Goal: Task Accomplishment & Management: Manage account settings

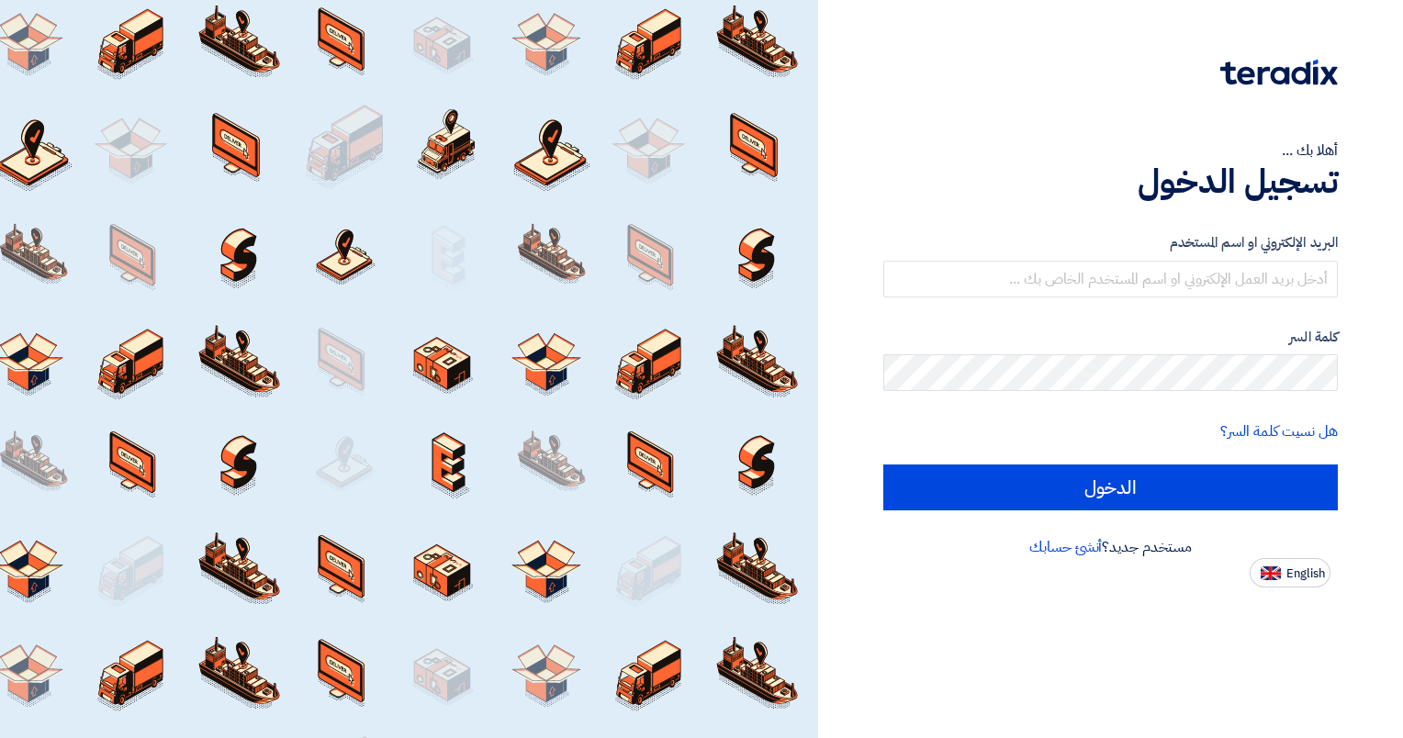
type input "[EMAIL_ADDRESS][DOMAIN_NAME]"
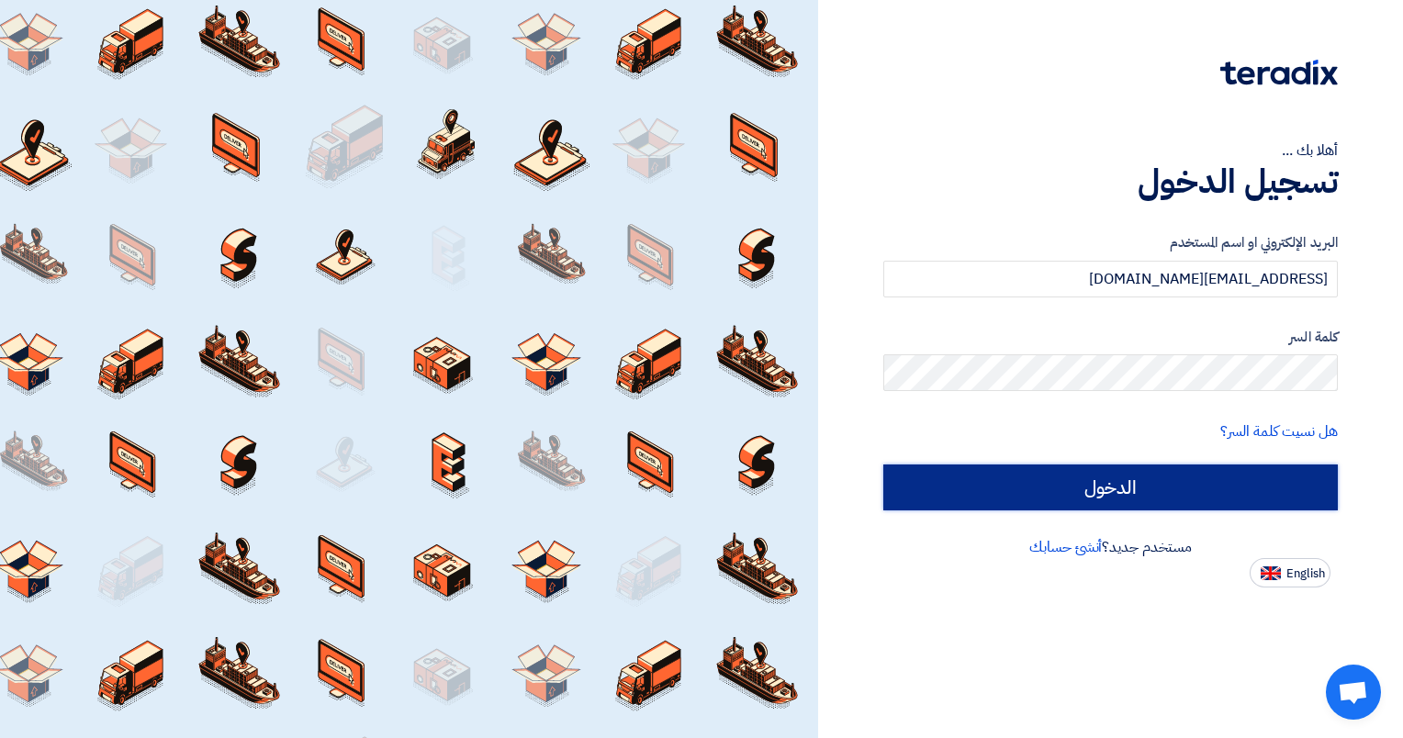
click at [1093, 503] on input "الدخول" at bounding box center [1110, 488] width 455 height 46
type input "Sign in"
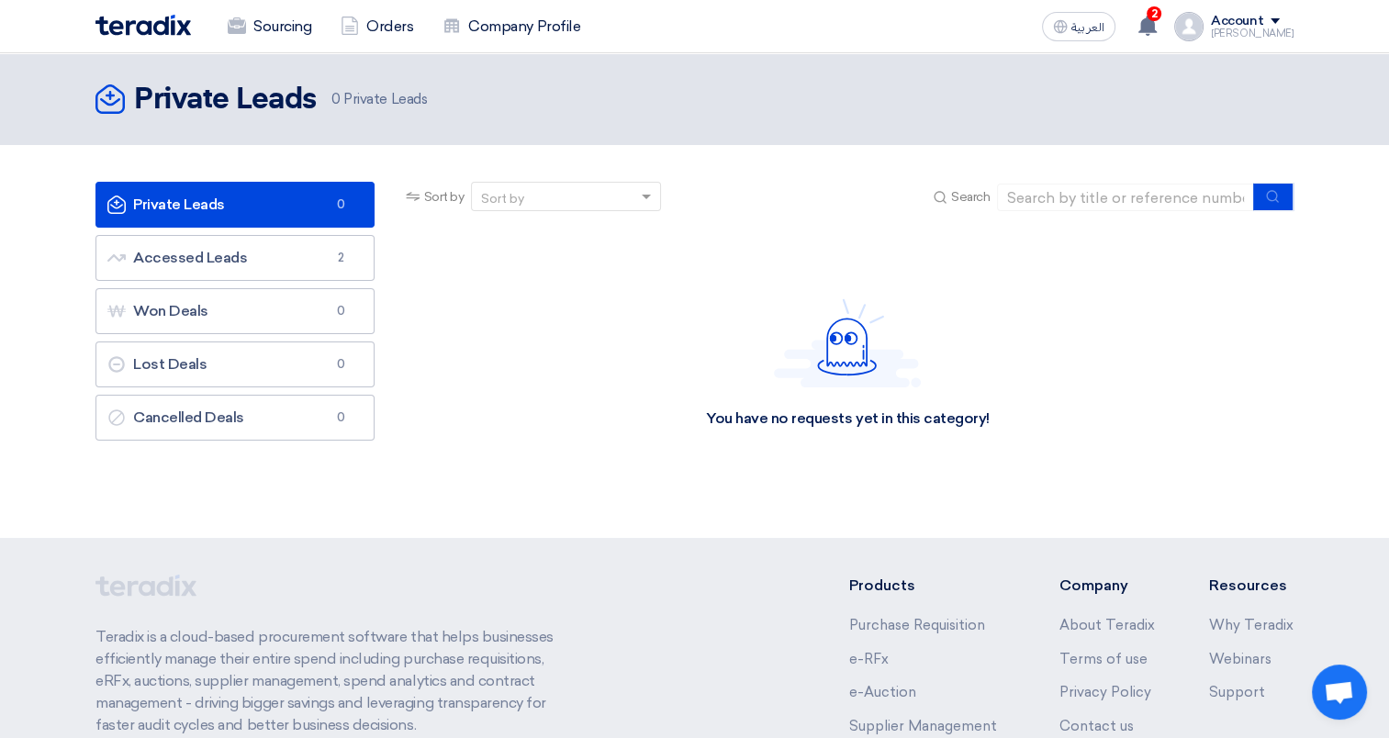
click at [1263, 26] on div "Account" at bounding box center [1237, 22] width 52 height 16
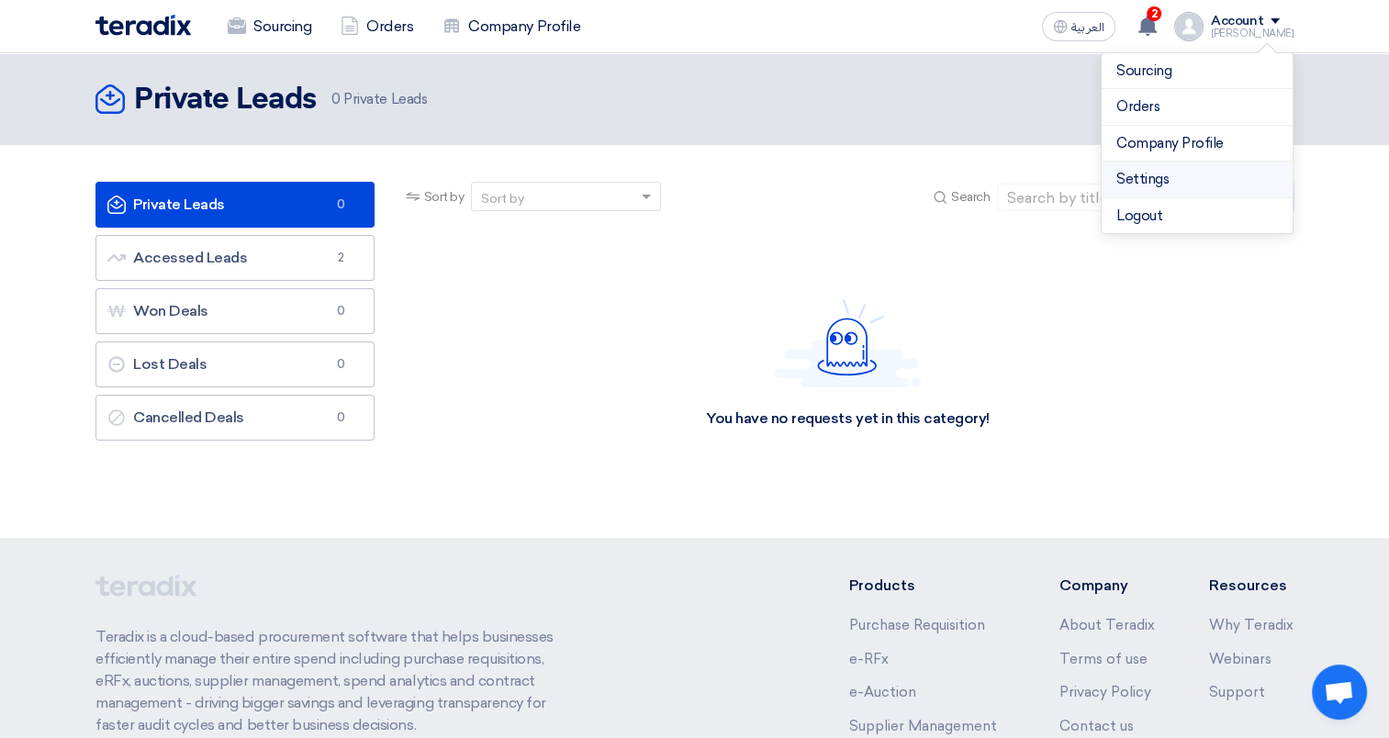
click at [1147, 181] on link "Settings" at bounding box center [1198, 179] width 162 height 21
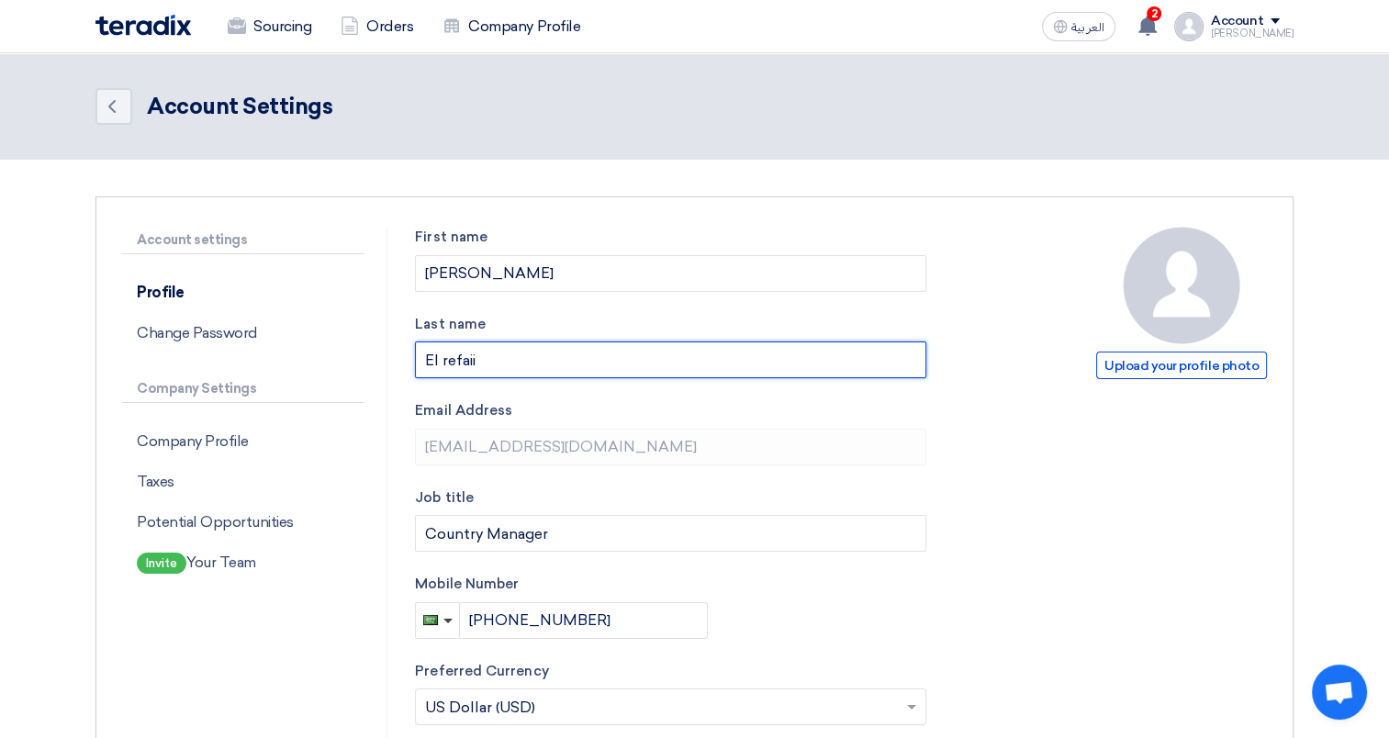
click at [446, 354] on input "El refaii" at bounding box center [670, 360] width 511 height 37
type input "El Refaii"
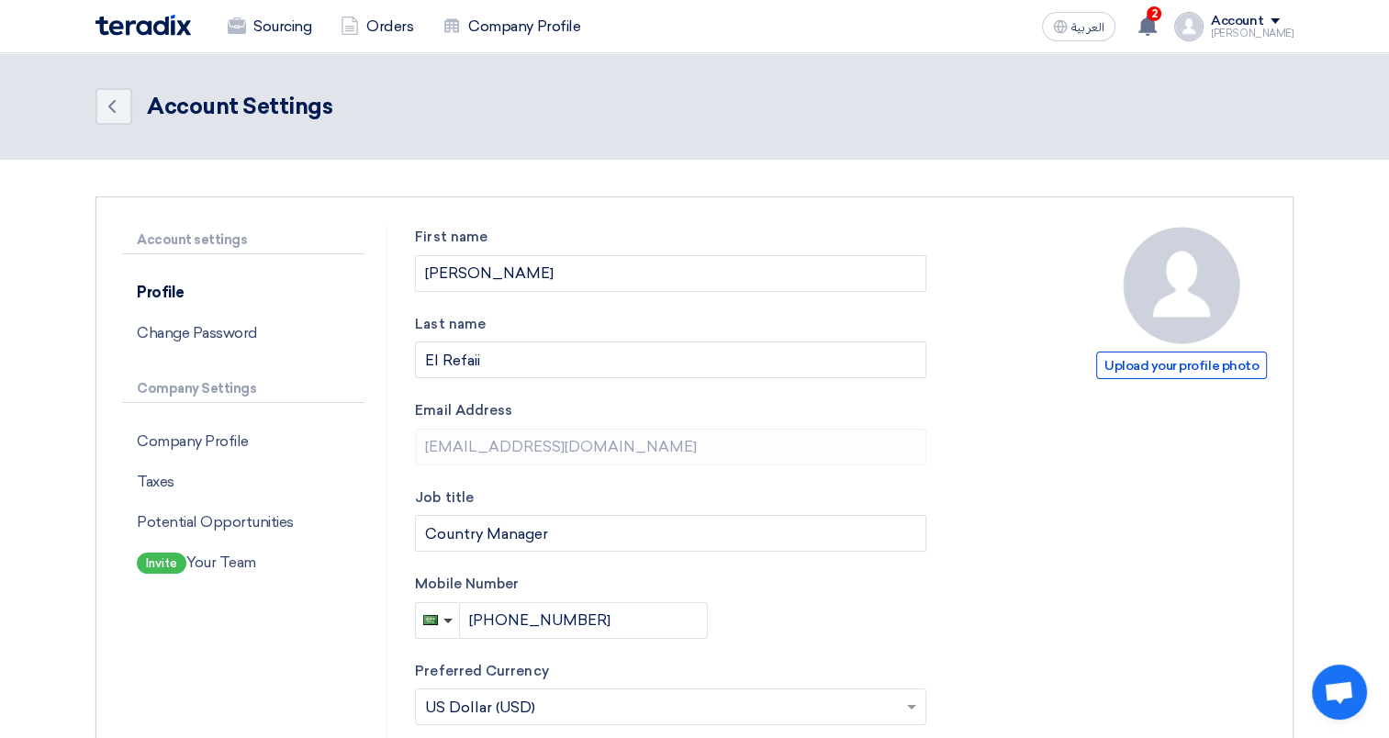
click at [1003, 523] on form "Upload your profile photo First name Ali Last name El Refaii Email Address [EMA…" at bounding box center [841, 713] width 852 height 973
click at [235, 321] on p "Change Password" at bounding box center [243, 333] width 242 height 40
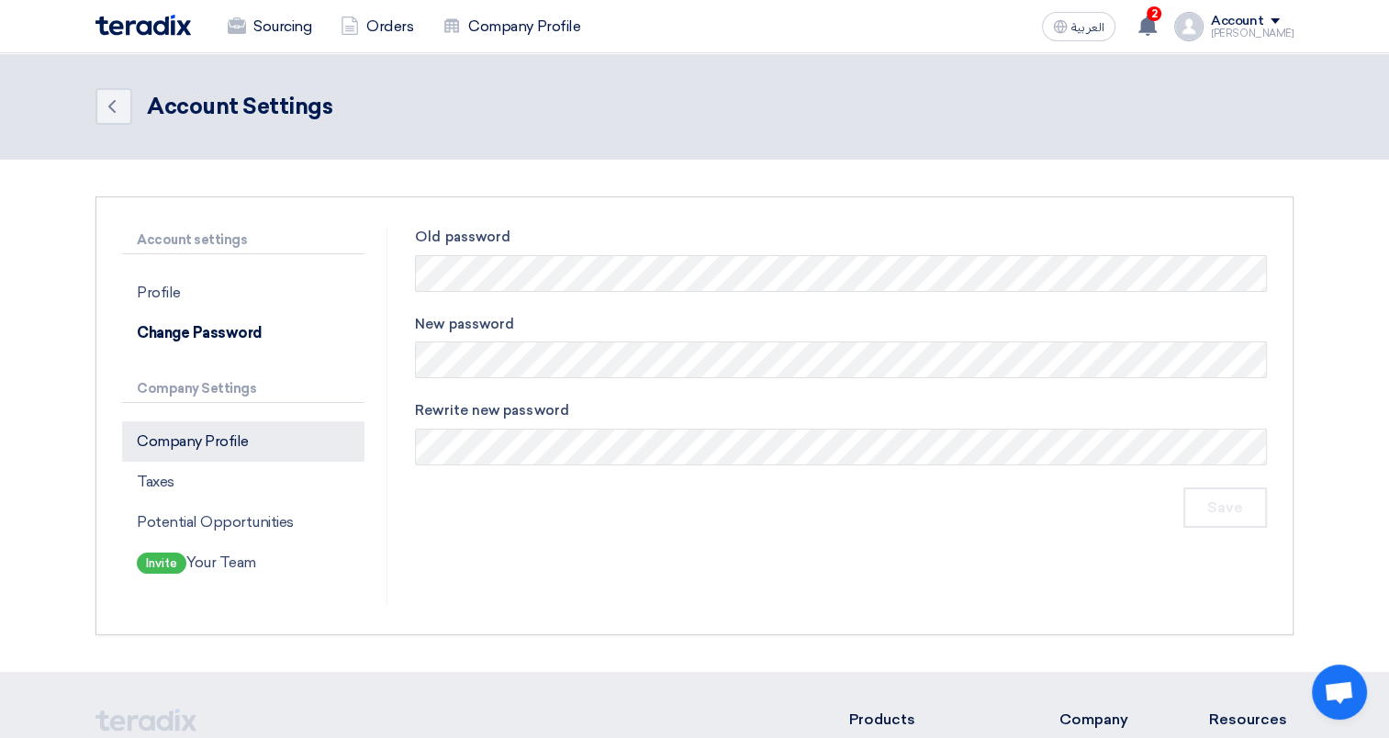
click at [205, 442] on p "Company Profile" at bounding box center [243, 441] width 242 height 40
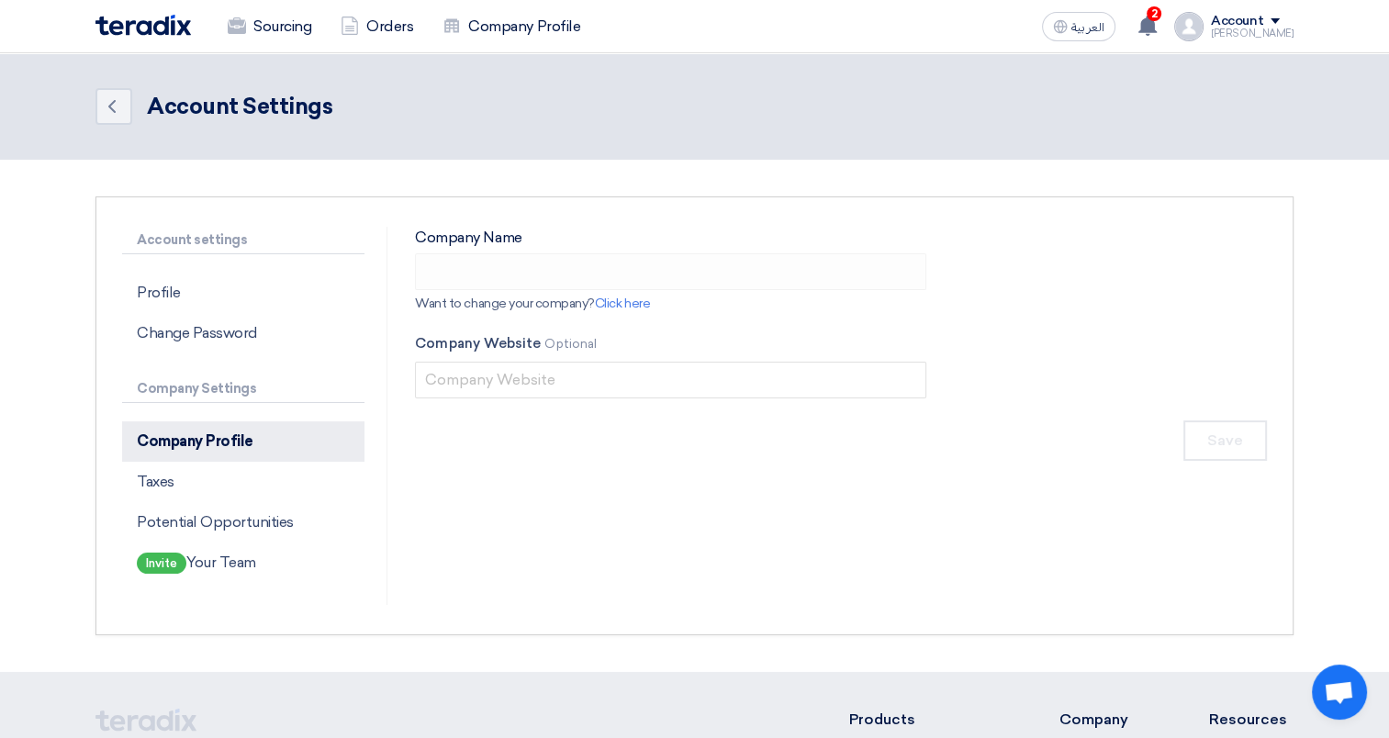
type input "SMD Signage & Metal Design LLC"
type input "[DOMAIN_NAME]"
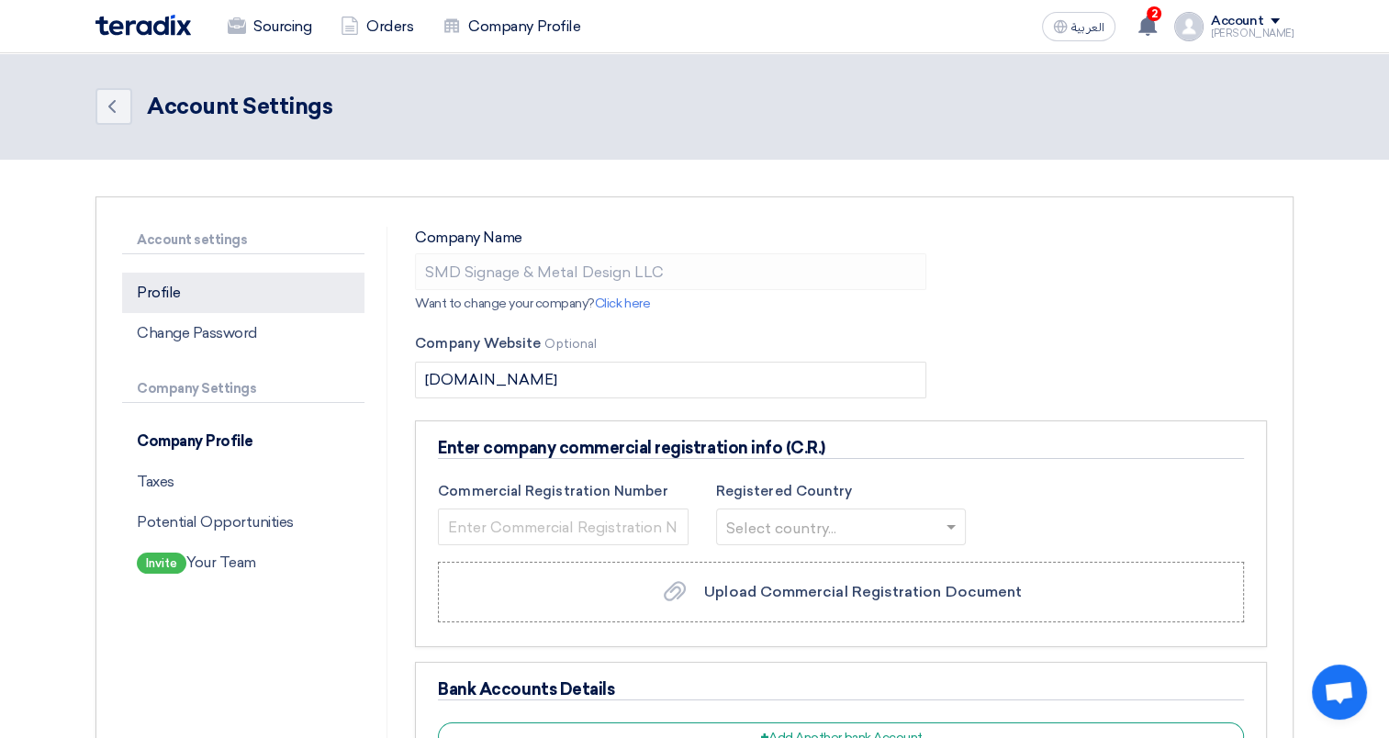
click at [187, 277] on p "Profile" at bounding box center [243, 293] width 242 height 40
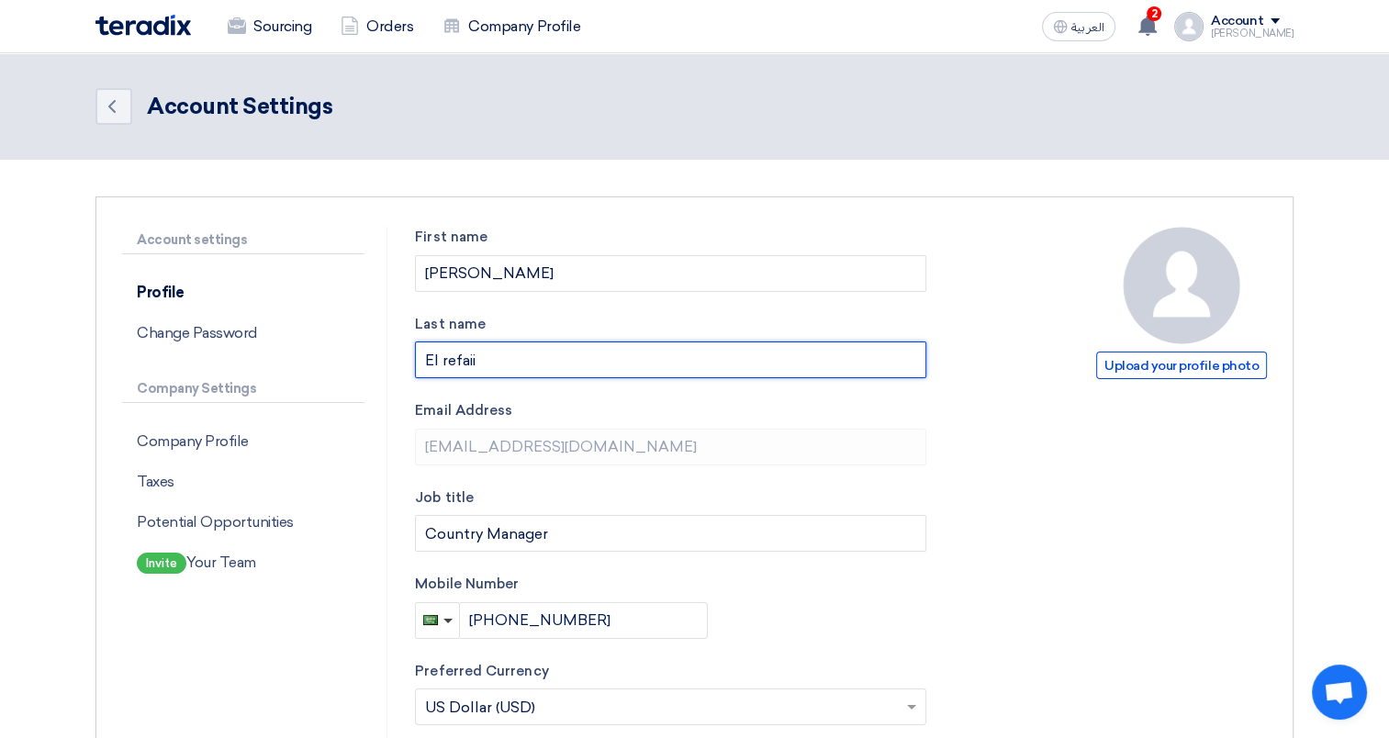
click at [447, 352] on input "El refaii" at bounding box center [670, 360] width 511 height 37
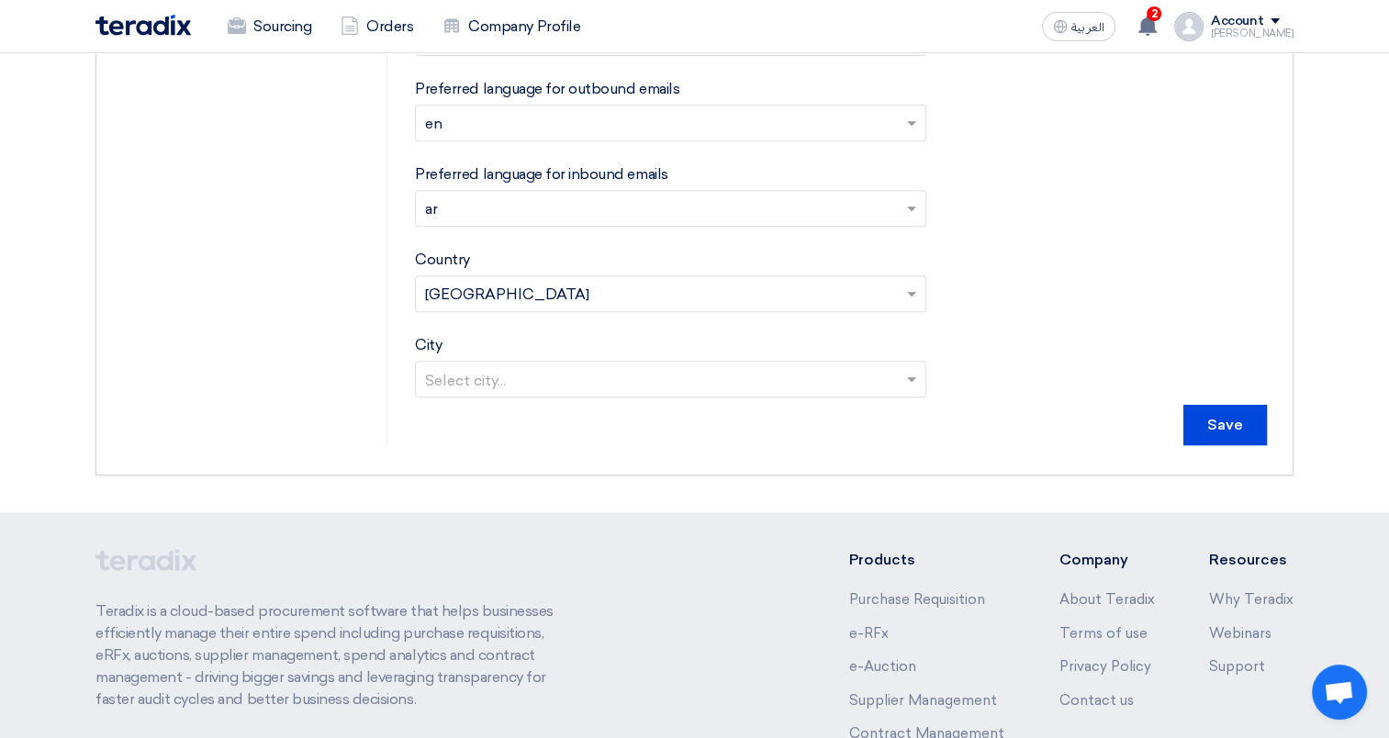
scroll to position [804, 0]
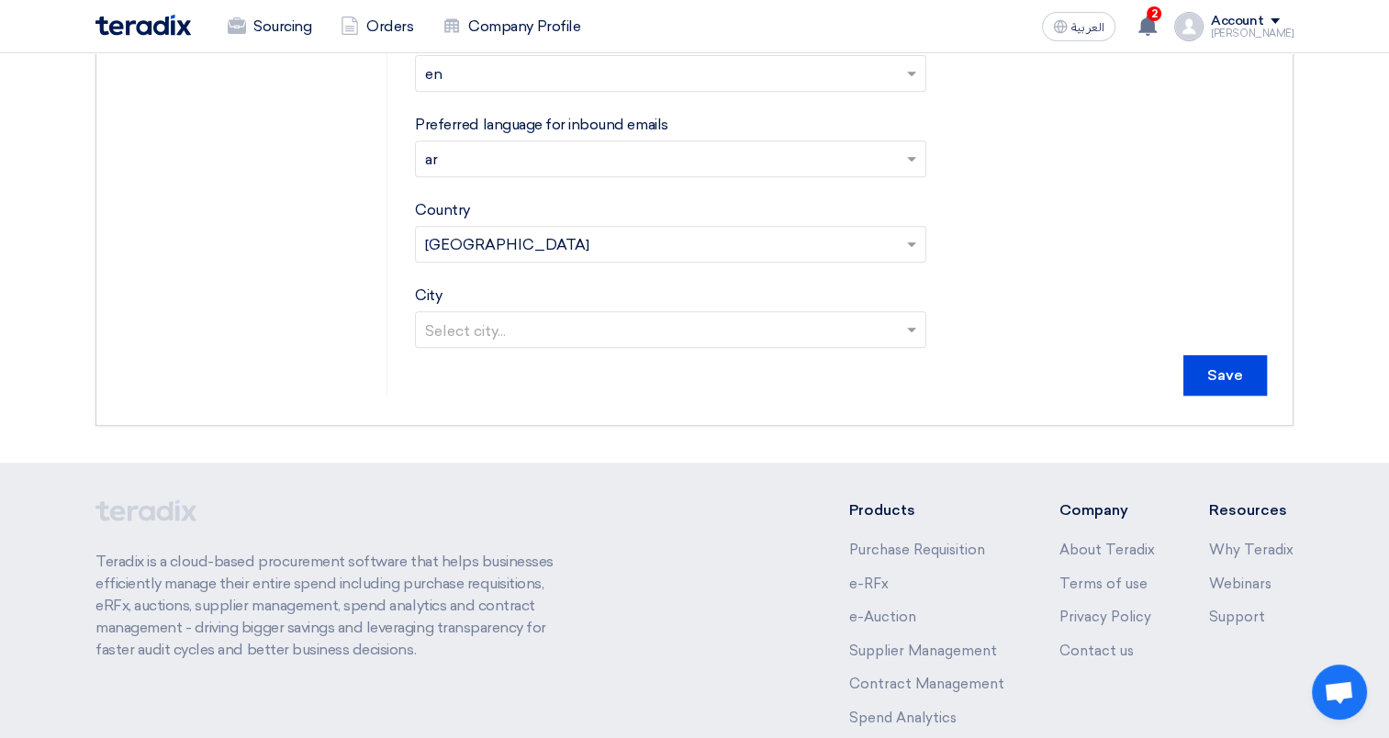
type input "El Refaii"
click at [1230, 355] on input "Save" at bounding box center [1226, 375] width 84 height 40
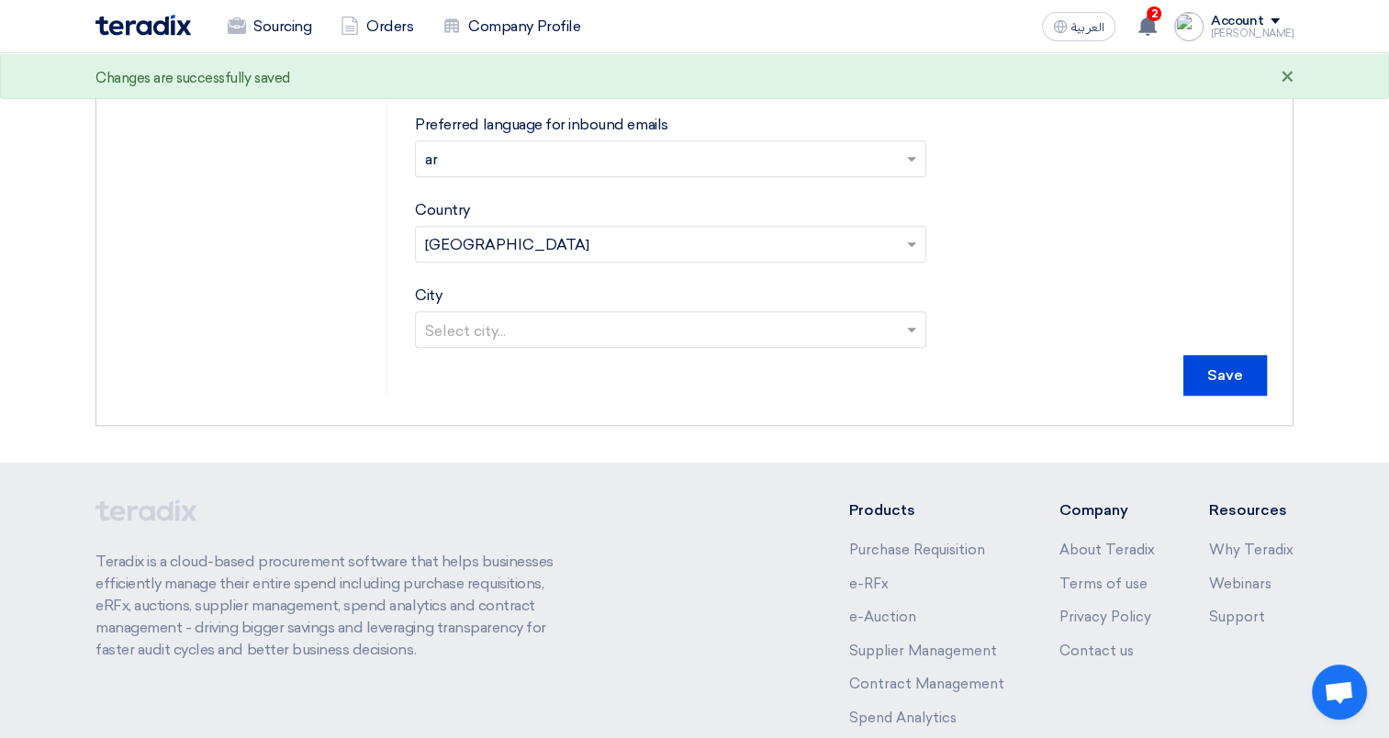
click at [1290, 70] on div "×" at bounding box center [1287, 78] width 14 height 22
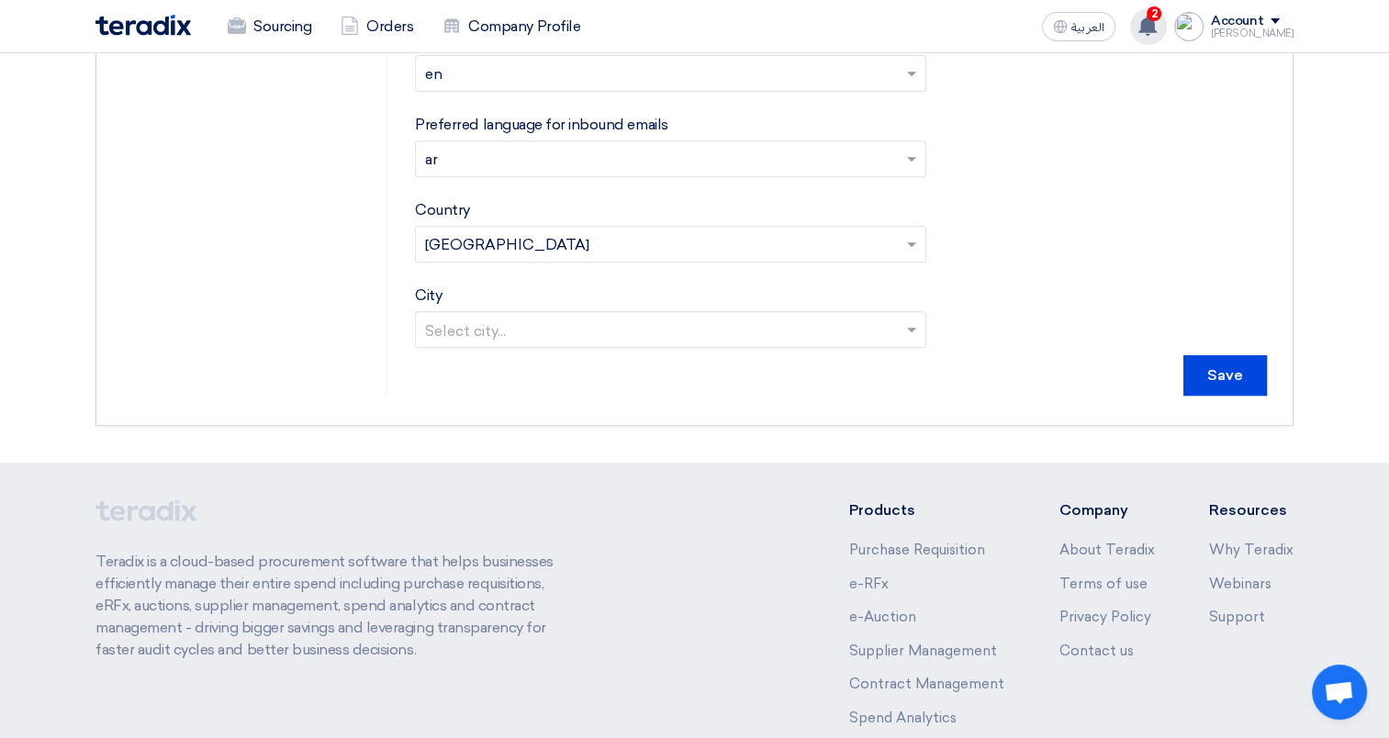
click at [1157, 27] on use at bounding box center [1148, 26] width 18 height 20
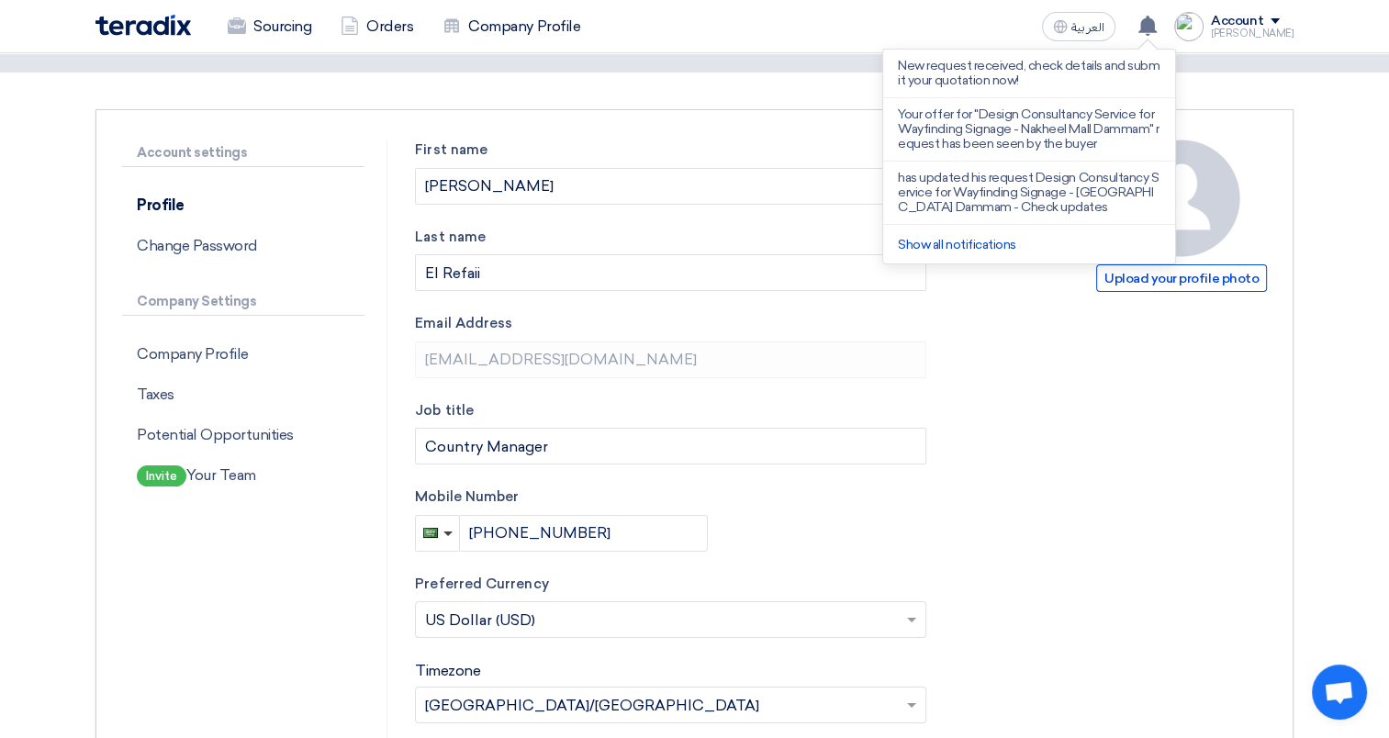
scroll to position [73, 0]
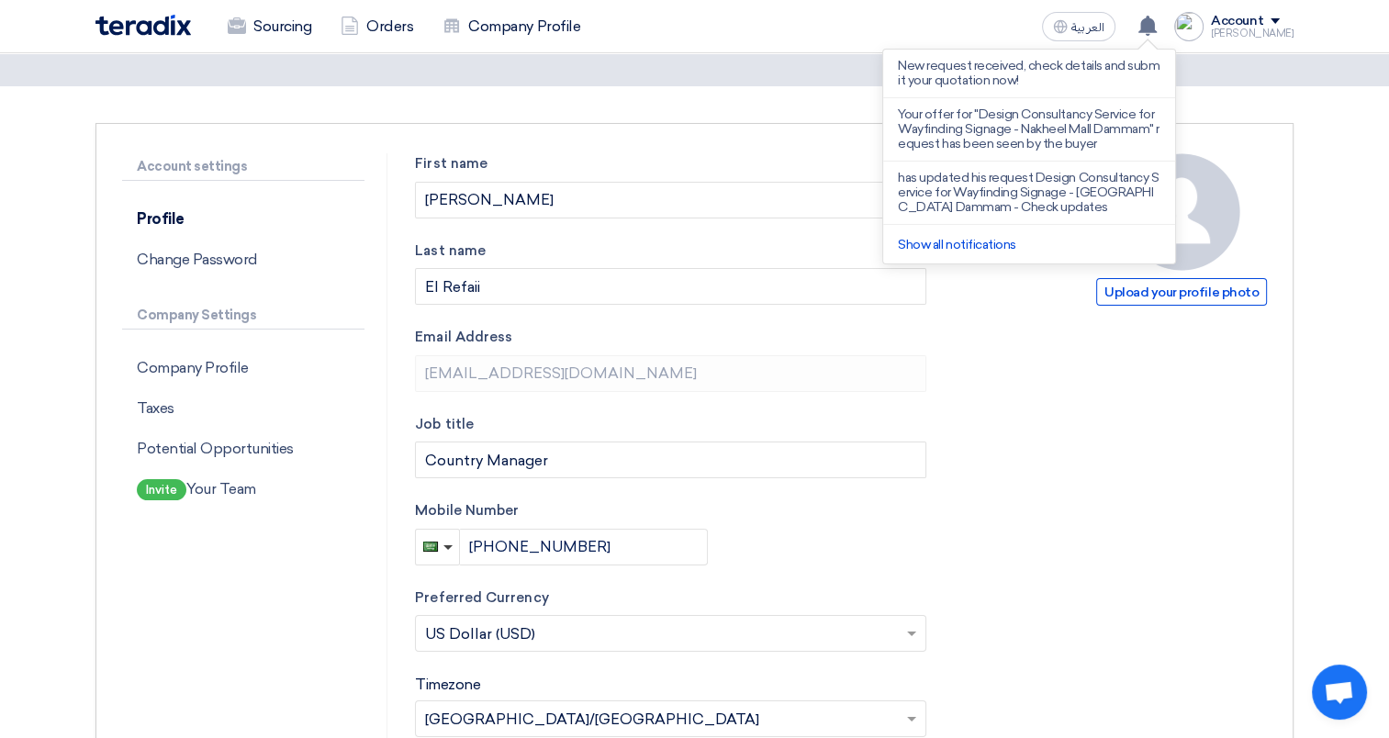
click at [1354, 426] on section "Account settings Profile Change Password Company Settings Company Profile Taxes…" at bounding box center [694, 639] width 1389 height 1107
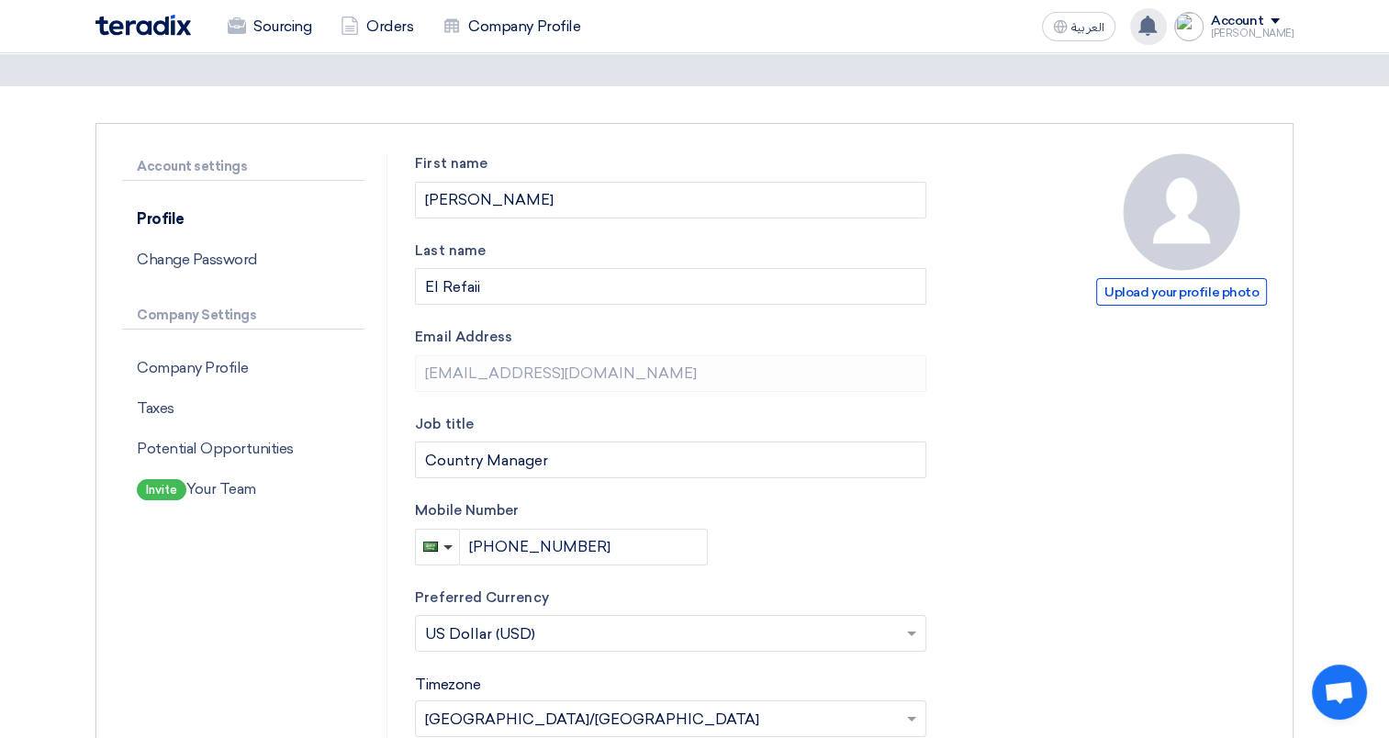
click at [1167, 17] on div "New request received, check details and submit your quotation now! Your offer f…" at bounding box center [1148, 26] width 37 height 37
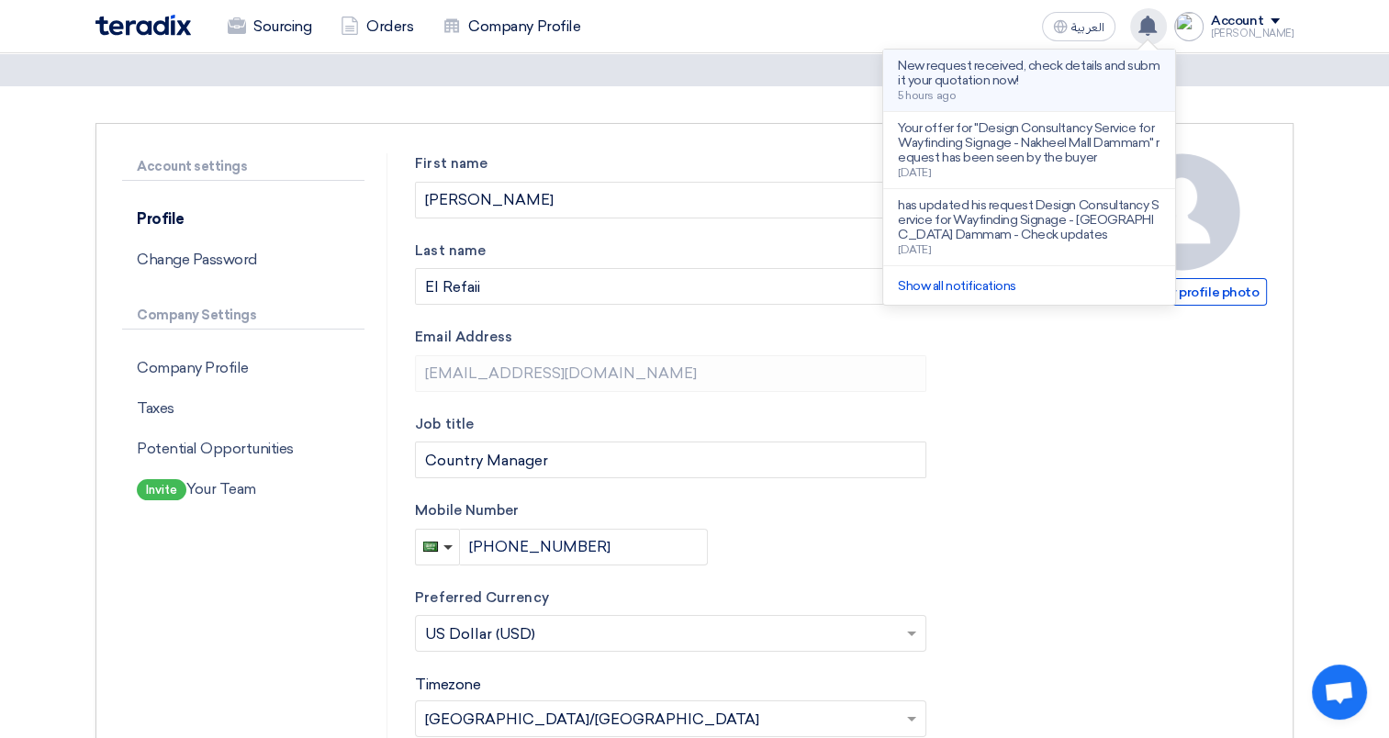
click at [1014, 70] on p "New request received, check details and submit your quotation now!" at bounding box center [1029, 73] width 263 height 29
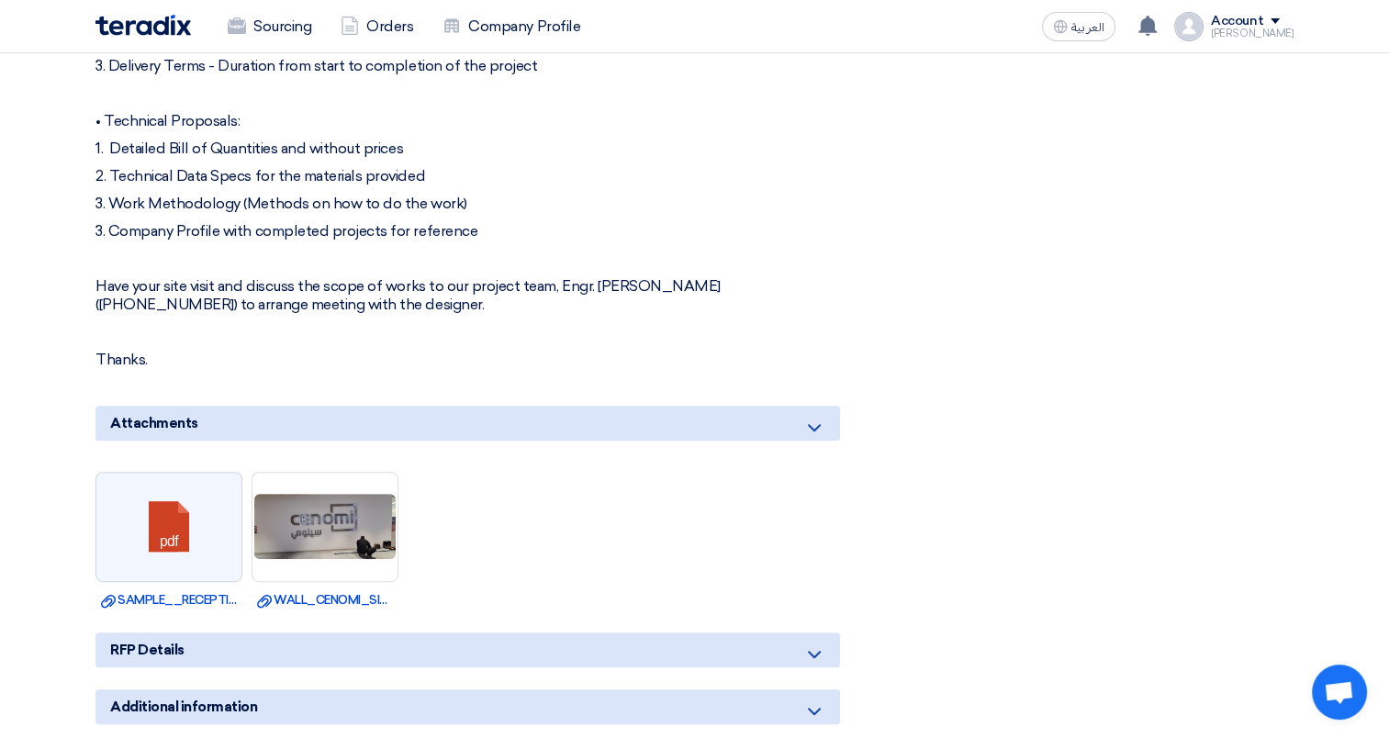
scroll to position [926, 0]
click at [305, 646] on div "RFP Details" at bounding box center [467, 648] width 745 height 35
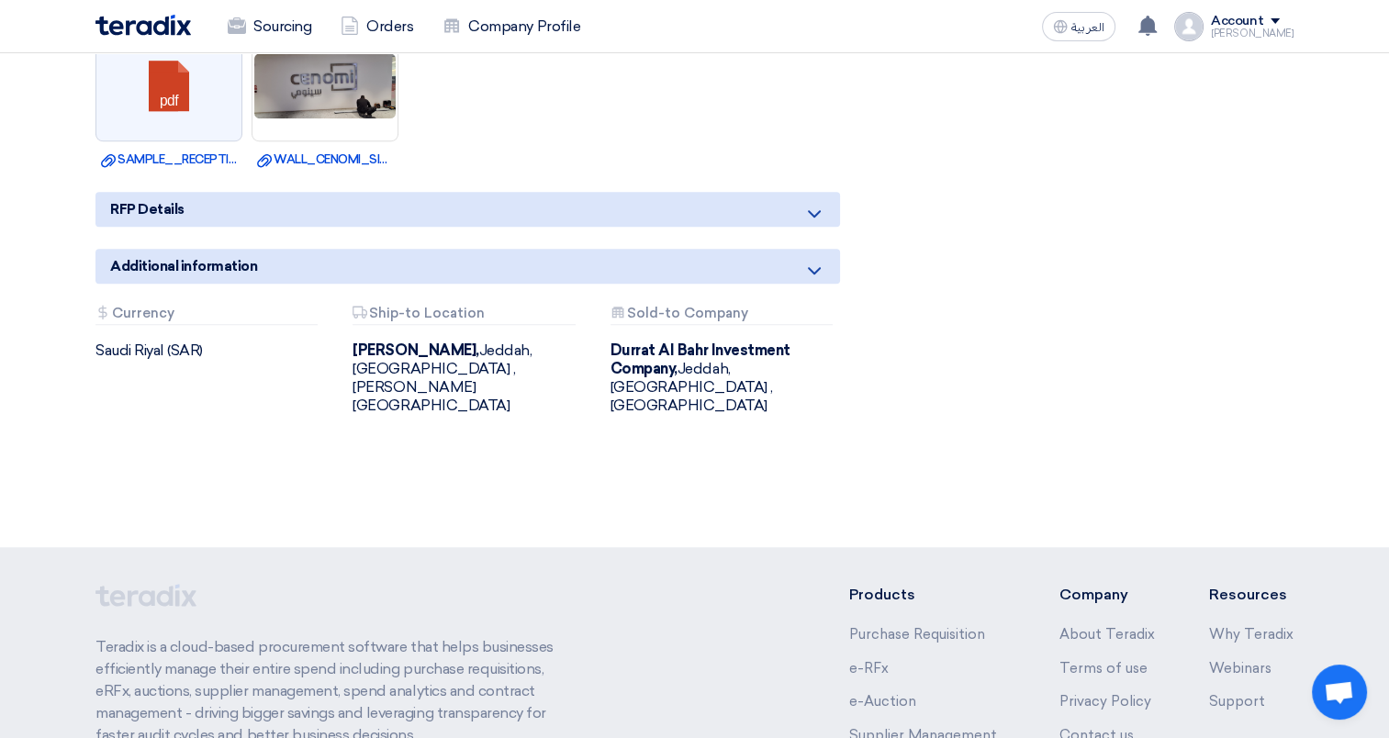
scroll to position [1330, 0]
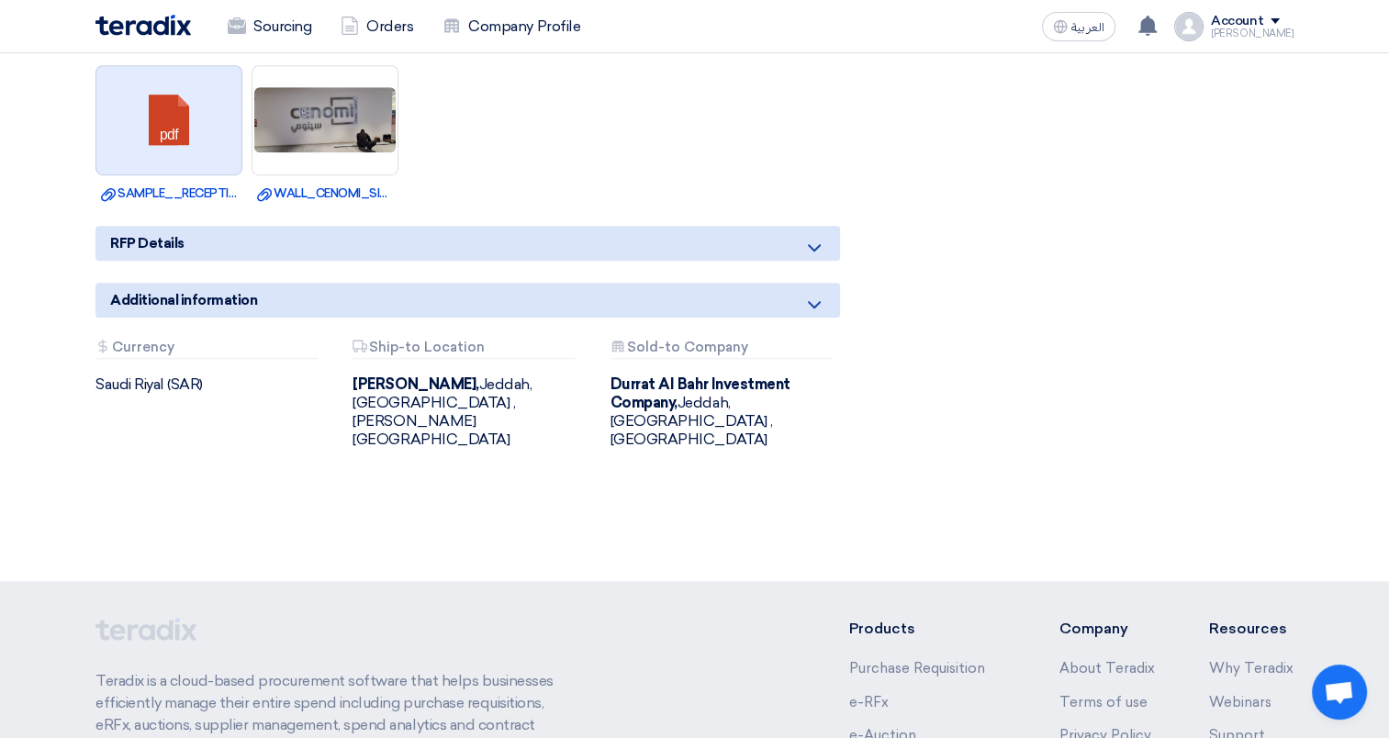
click at [178, 106] on link at bounding box center [169, 121] width 147 height 110
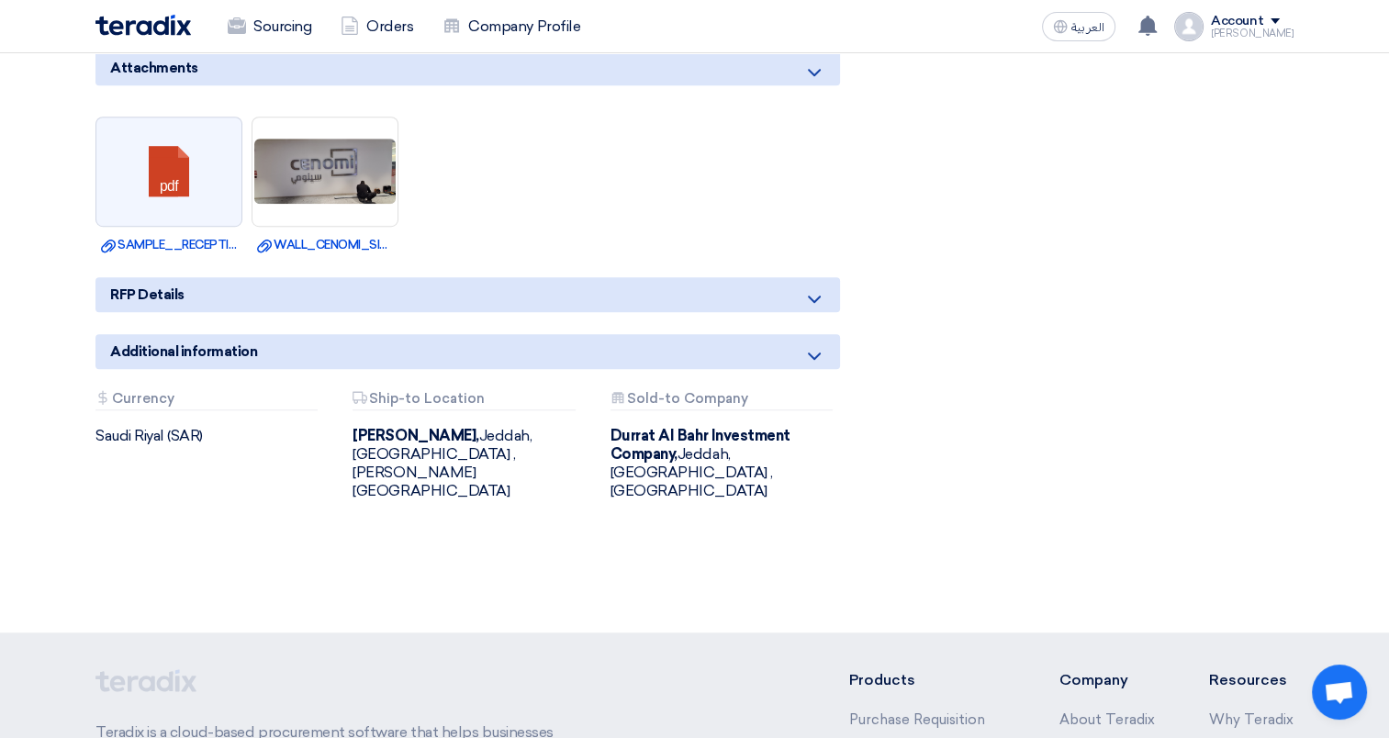
scroll to position [1363, 0]
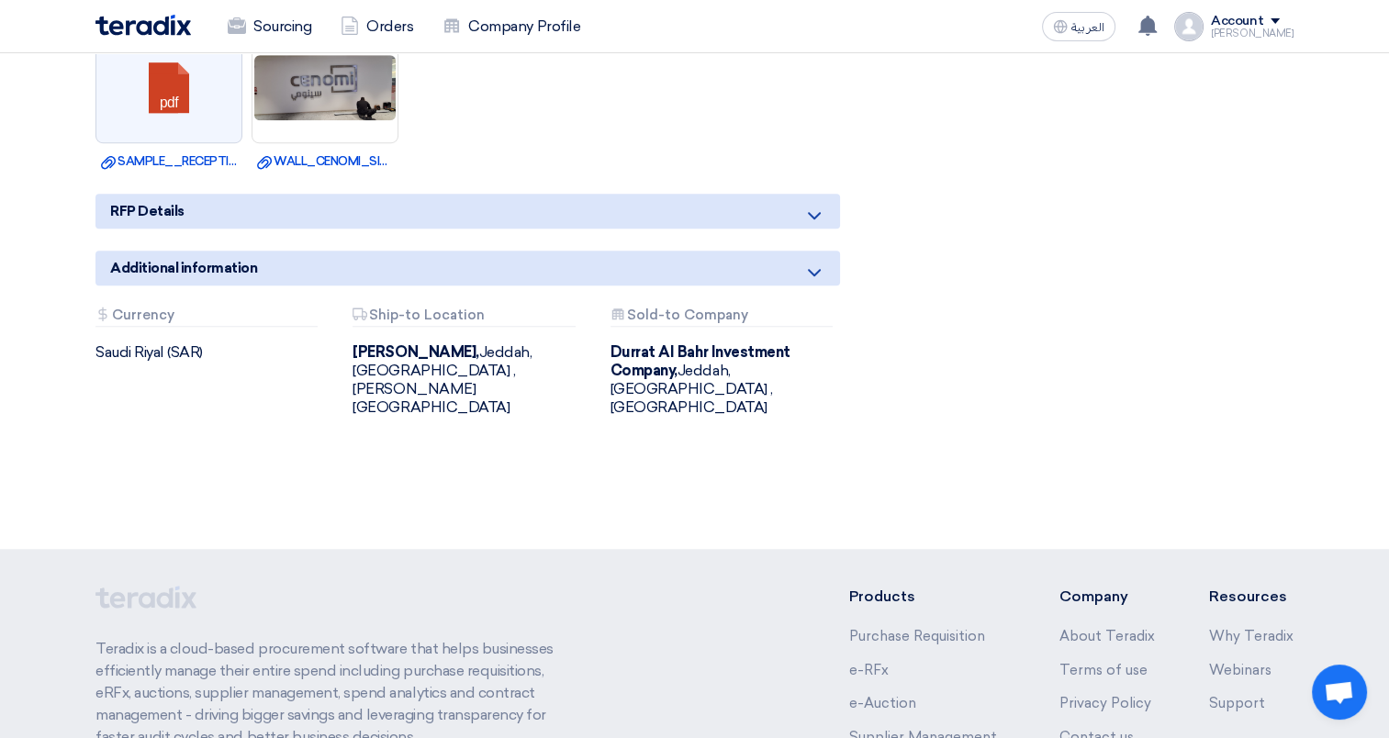
click at [455, 272] on div "Additional information" at bounding box center [467, 268] width 745 height 35
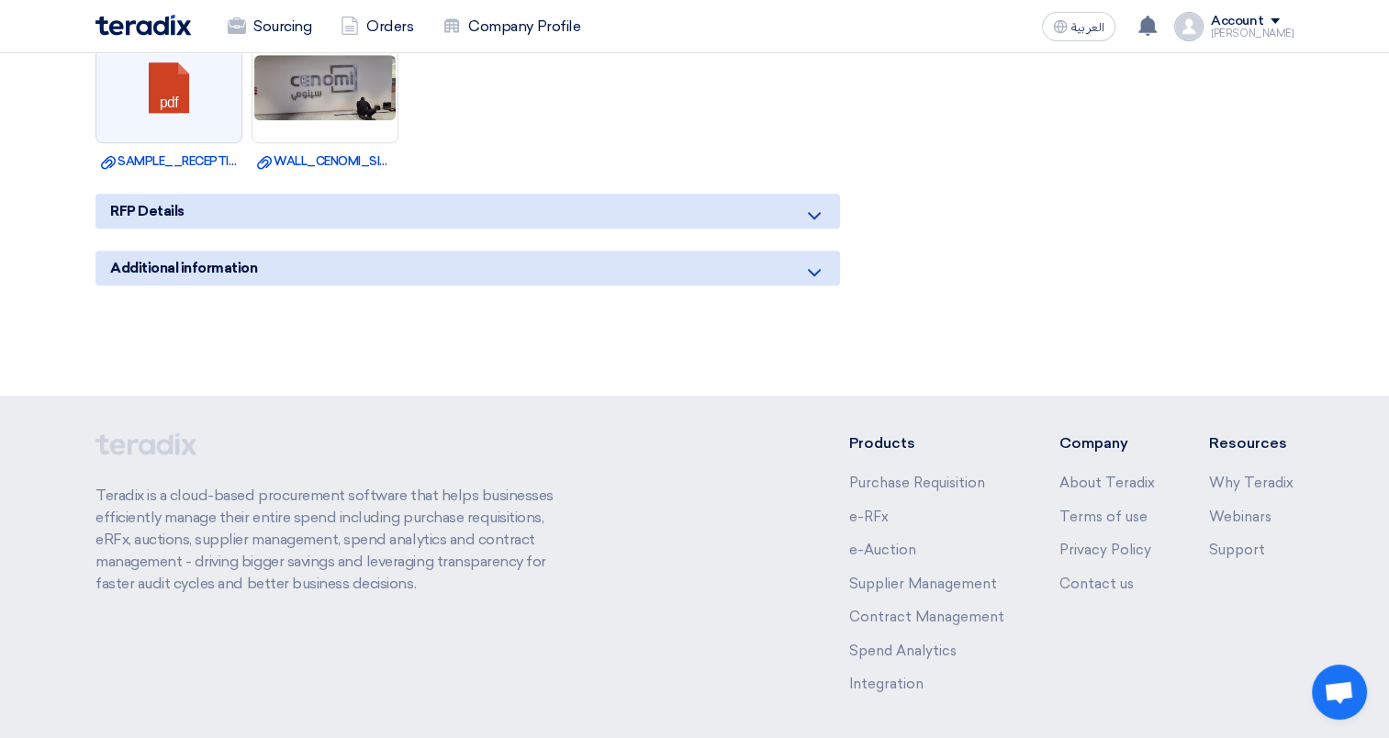
drag, startPoint x: 720, startPoint y: 286, endPoint x: 752, endPoint y: 272, distance: 35.3
click at [752, 272] on div "Additional information" at bounding box center [467, 268] width 745 height 35
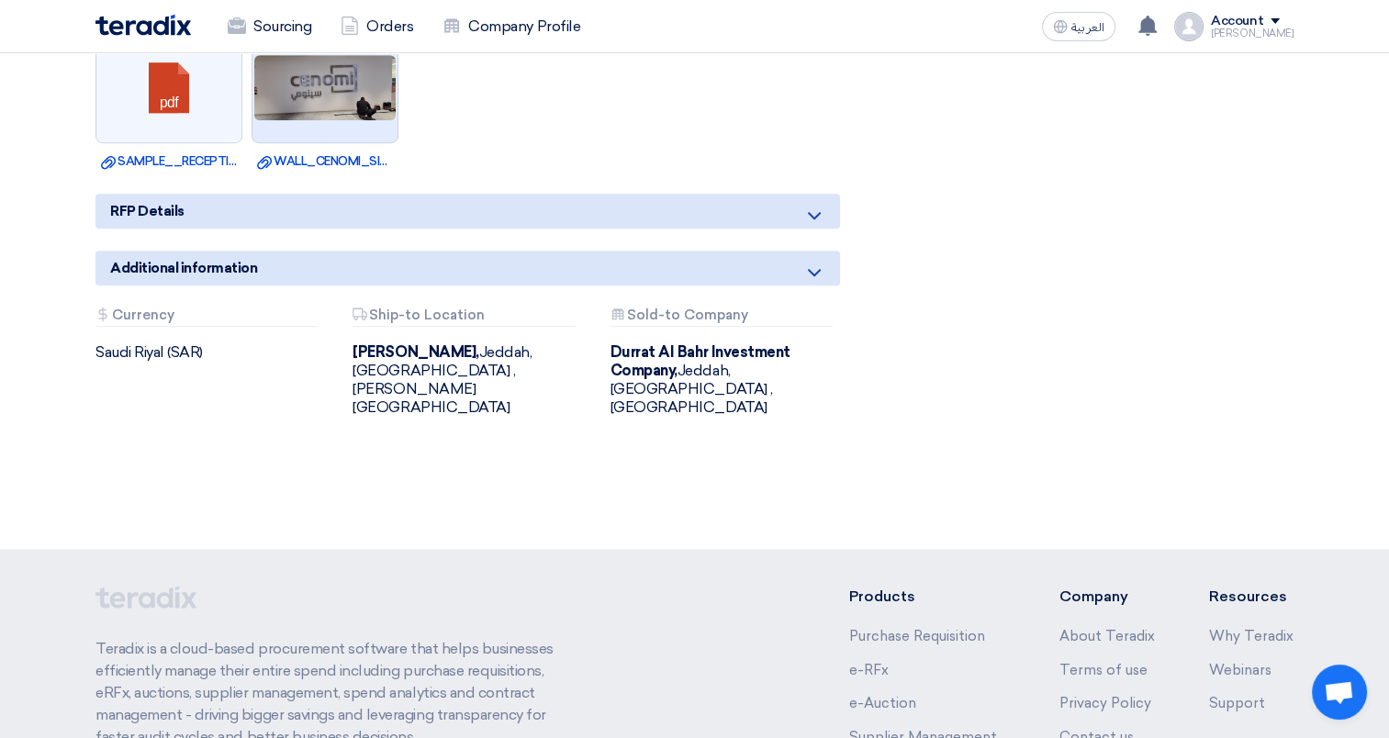
click at [323, 73] on img at bounding box center [325, 87] width 145 height 69
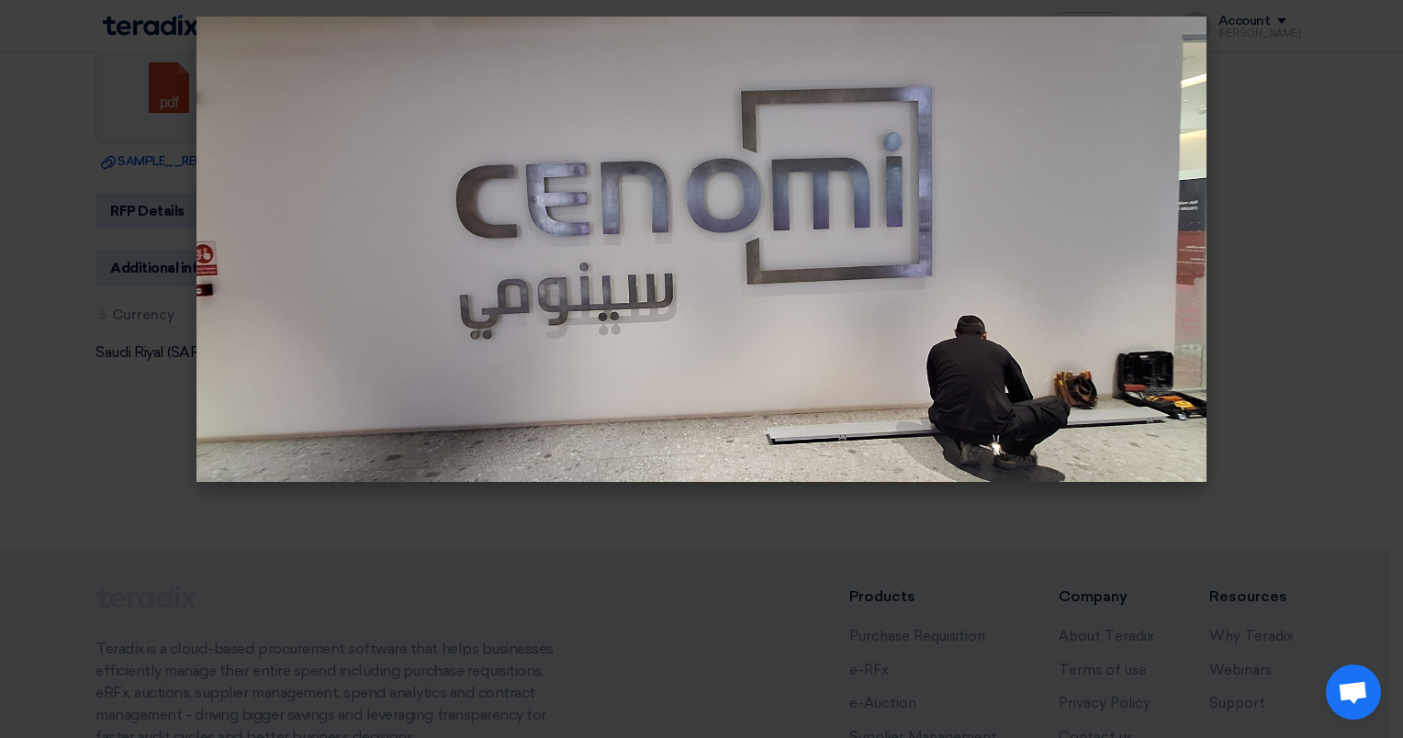
click at [782, 500] on modal-container at bounding box center [701, 369] width 1403 height 738
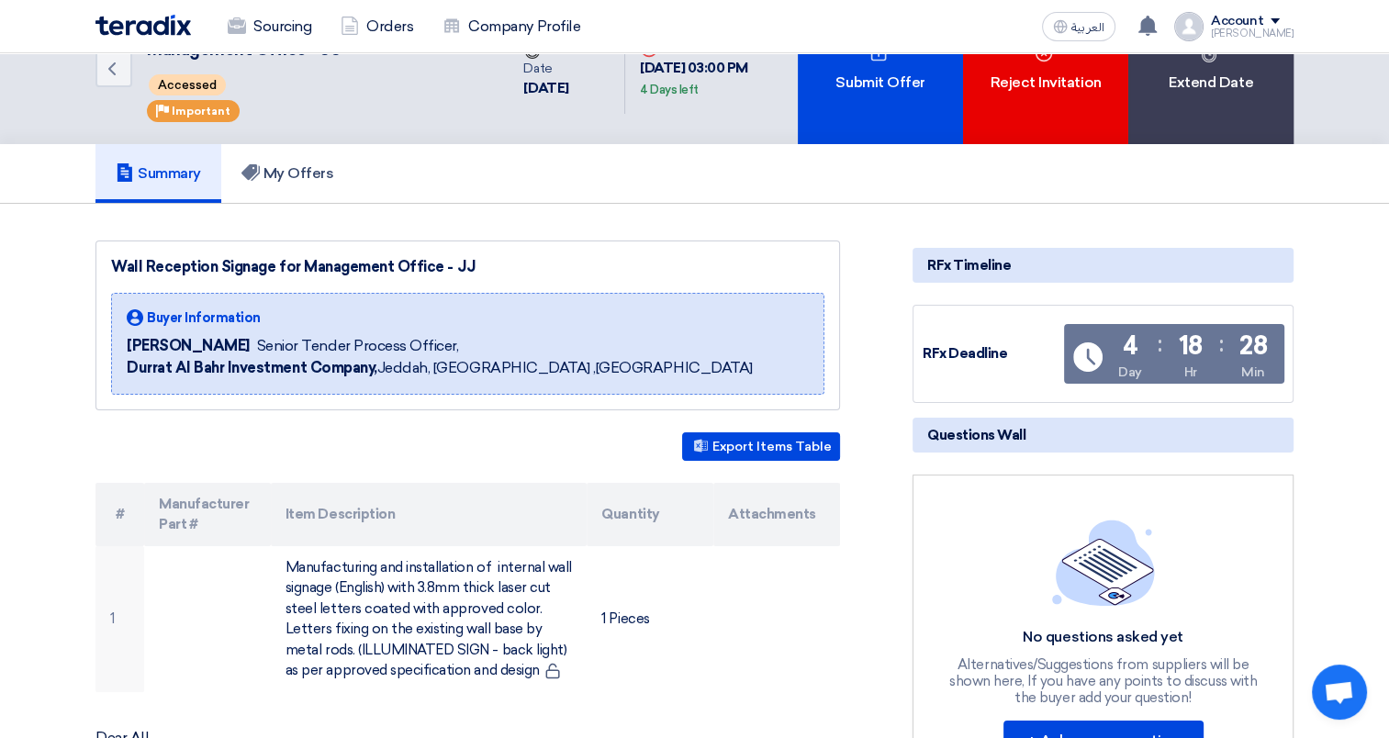
scroll to position [0, 0]
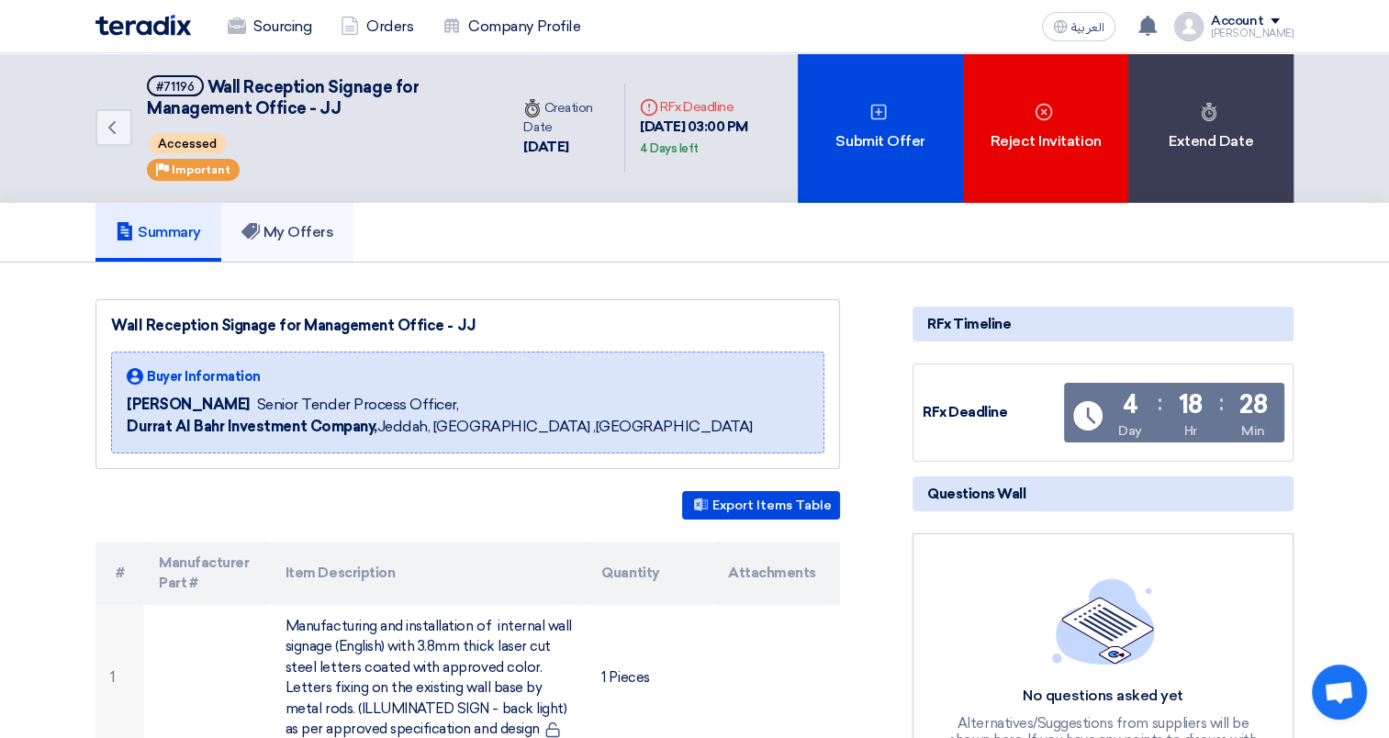
click at [278, 224] on h5 "My Offers" at bounding box center [287, 232] width 93 height 18
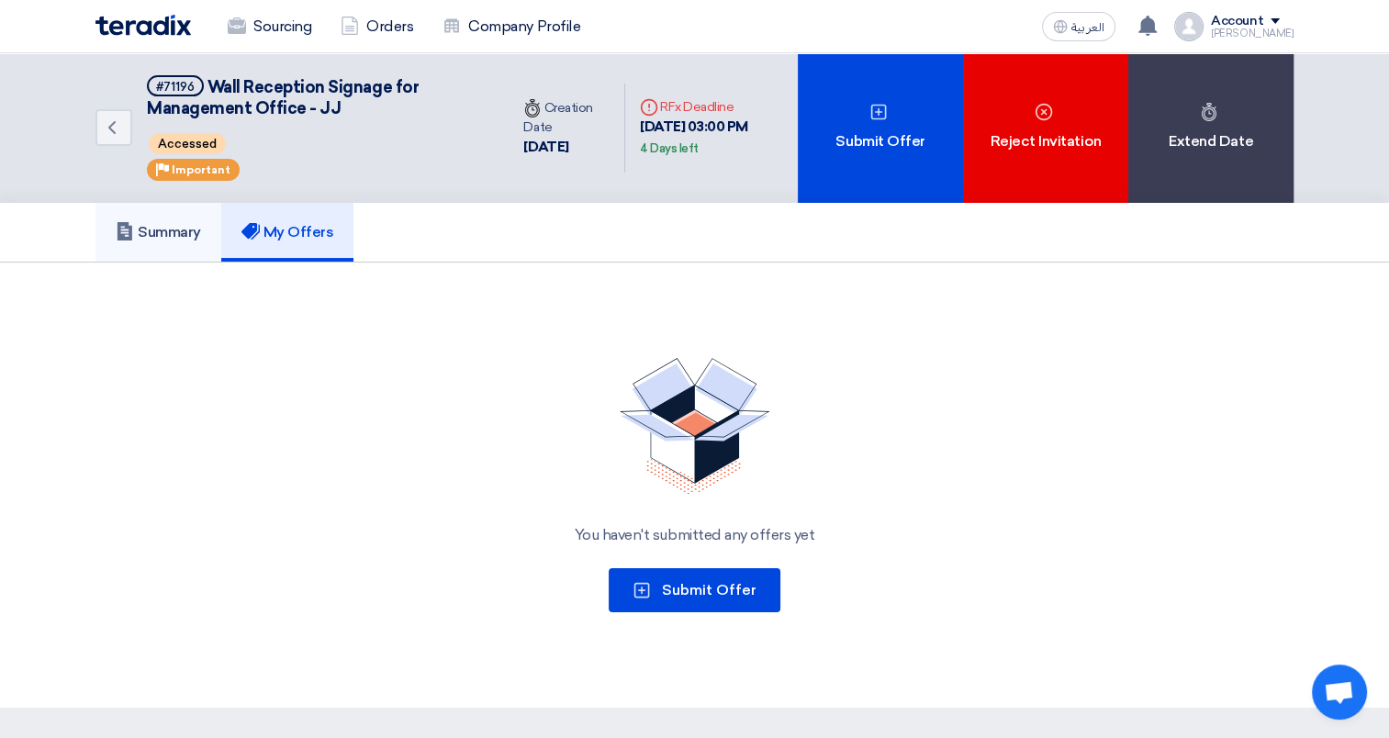
click at [167, 230] on h5 "Summary" at bounding box center [158, 232] width 85 height 18
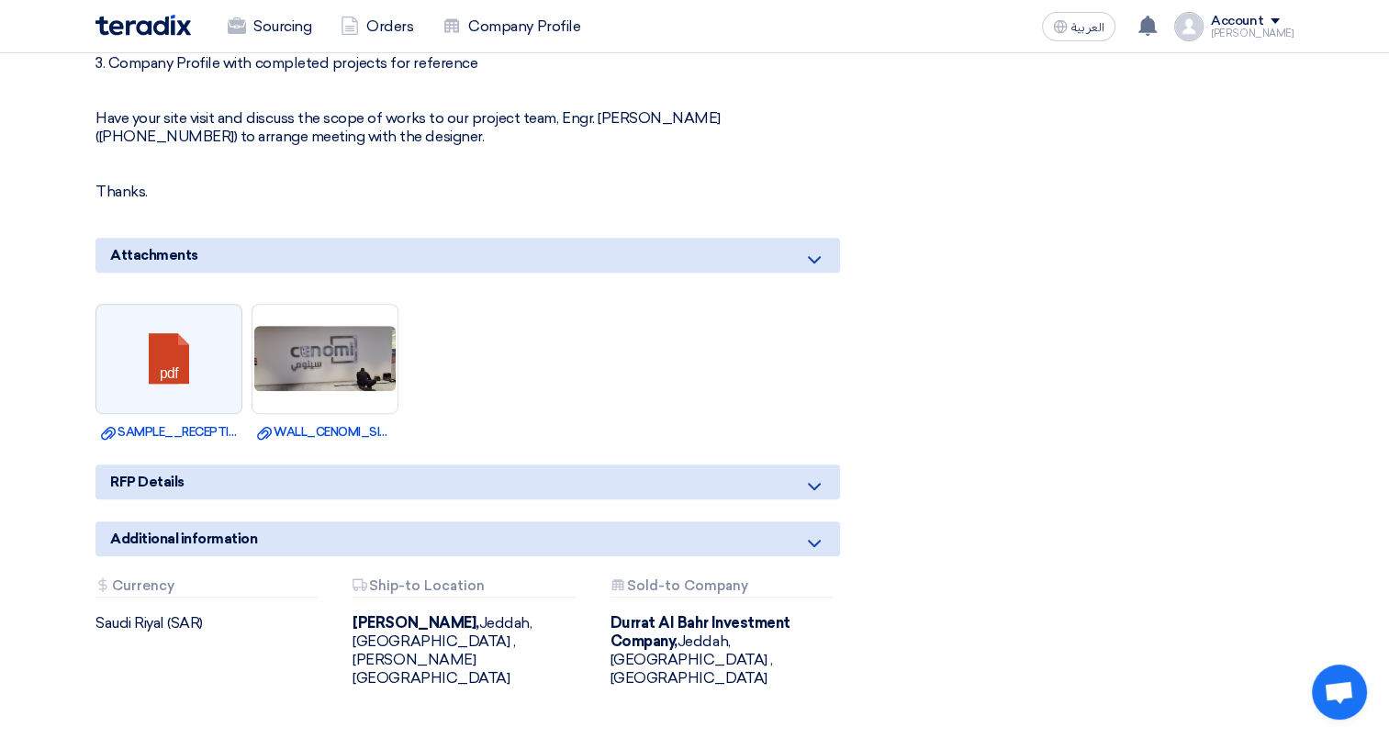
scroll to position [1106, 0]
